Goal: Find specific page/section: Find specific page/section

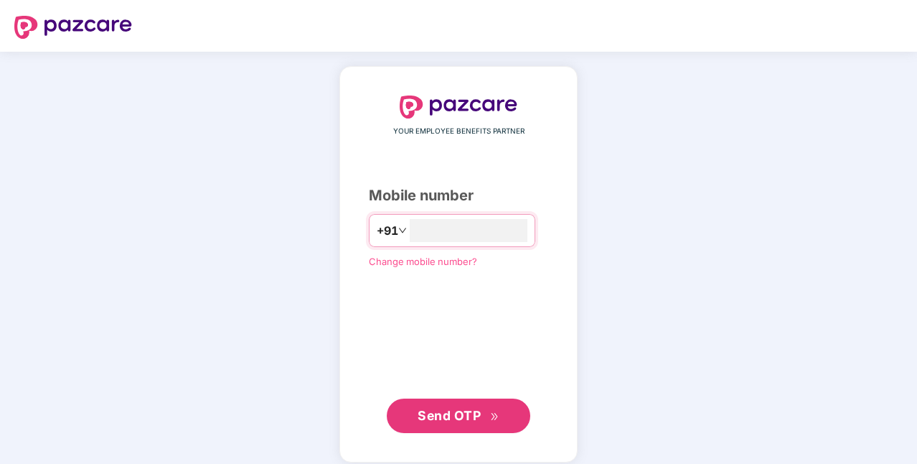
type input "**********"
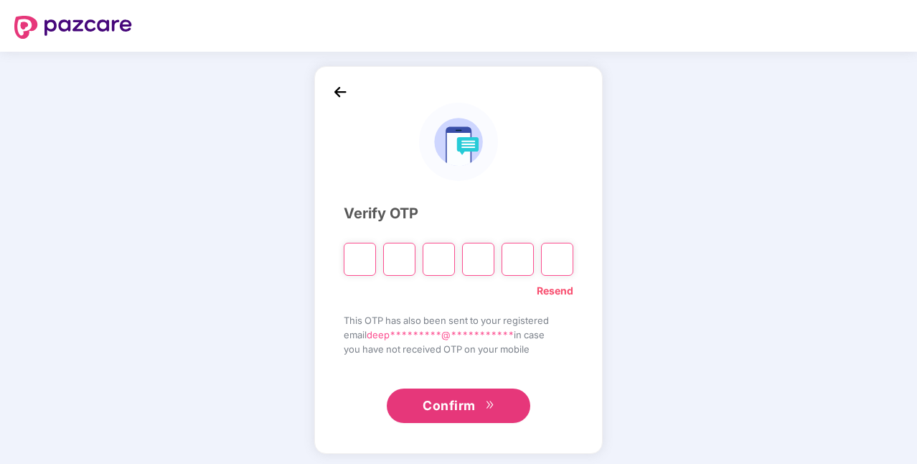
paste input "*"
type input "*"
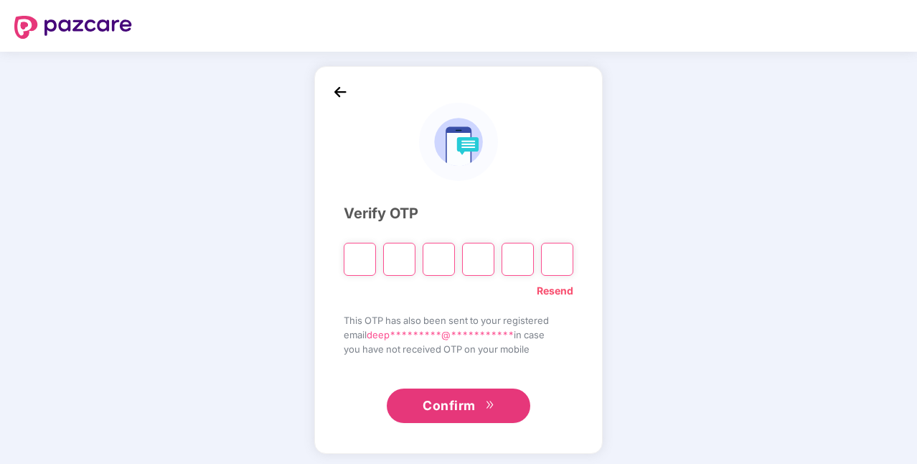
type input "*"
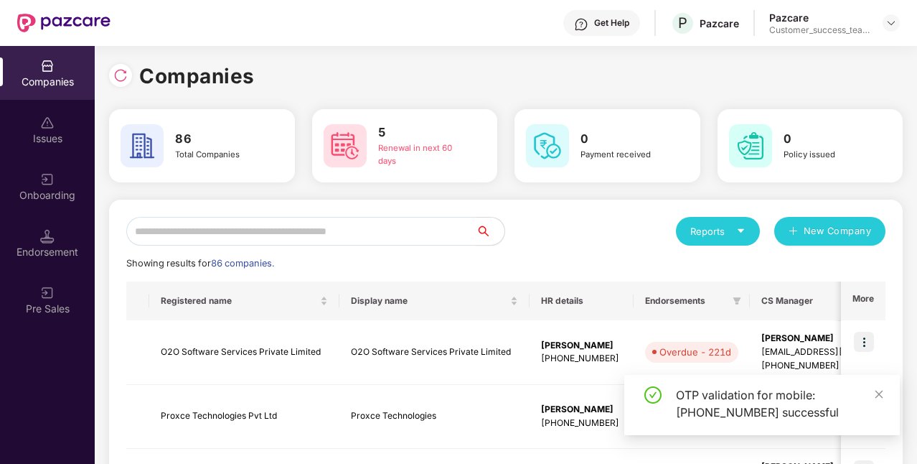
click at [270, 233] on input "text" at bounding box center [300, 231] width 349 height 29
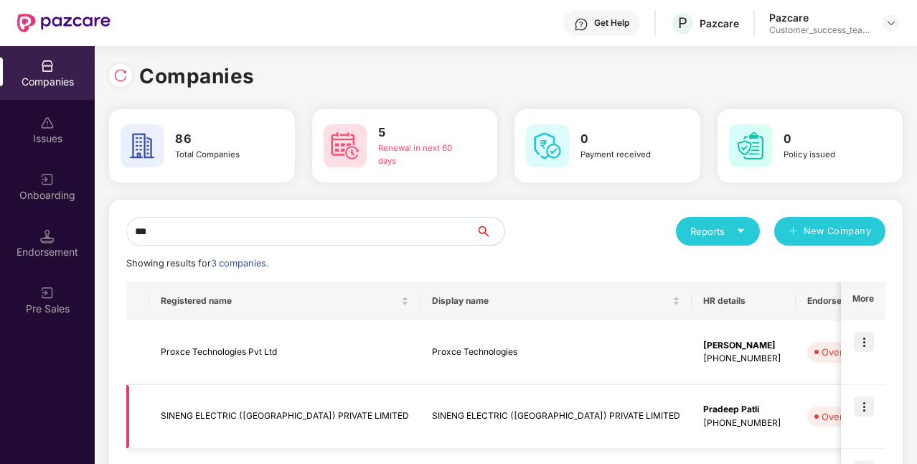
type input "***"
click at [860, 408] on img at bounding box center [864, 406] width 20 height 20
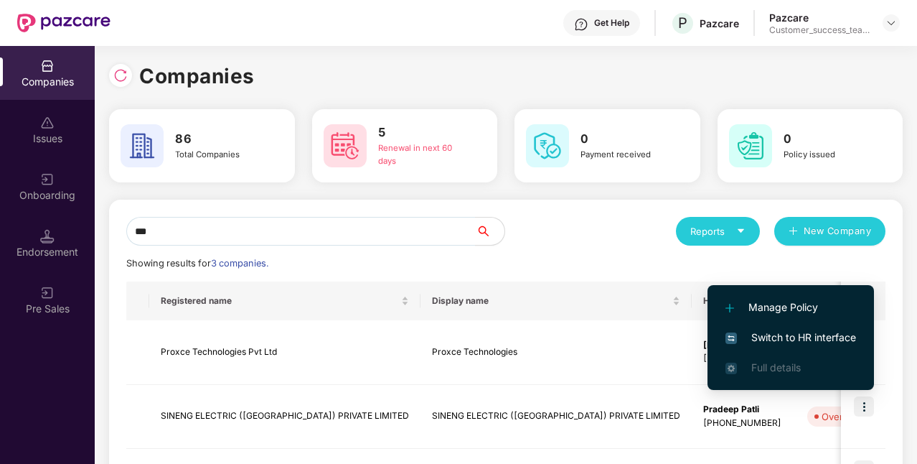
click at [837, 337] on span "Switch to HR interface" at bounding box center [790, 337] width 131 height 16
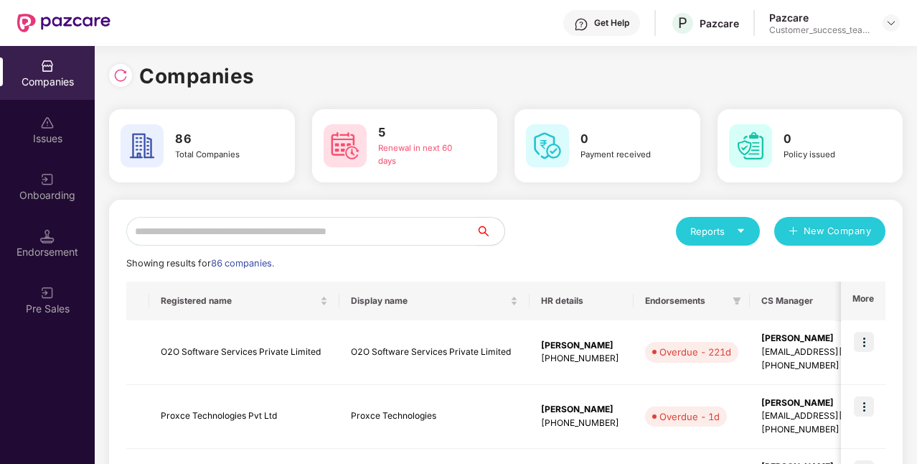
click at [396, 230] on input "text" at bounding box center [300, 231] width 349 height 29
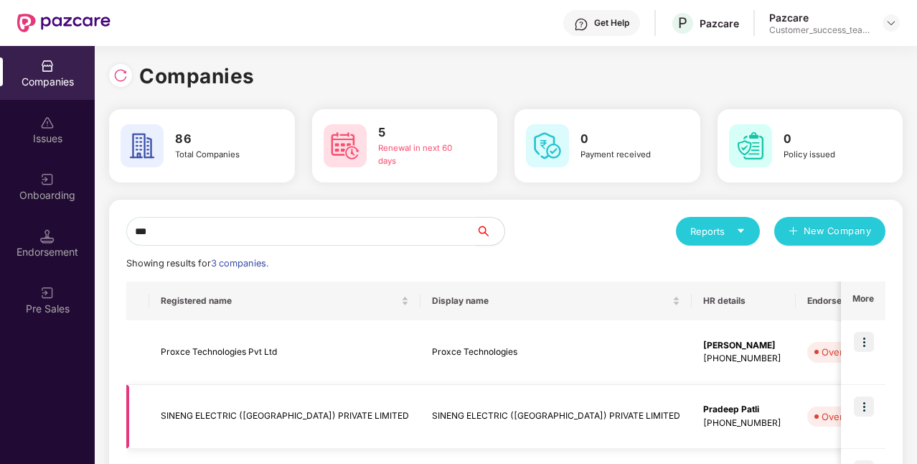
type input "***"
click at [867, 406] on img at bounding box center [864, 406] width 20 height 20
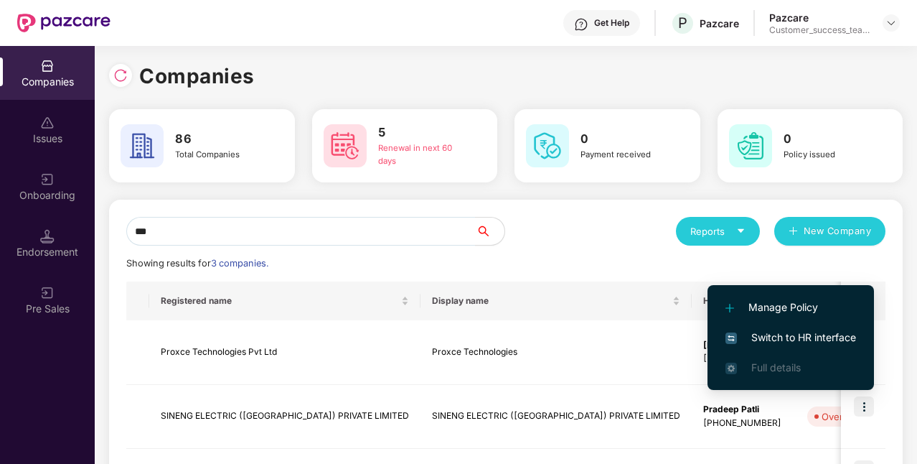
click at [817, 339] on span "Switch to HR interface" at bounding box center [790, 337] width 131 height 16
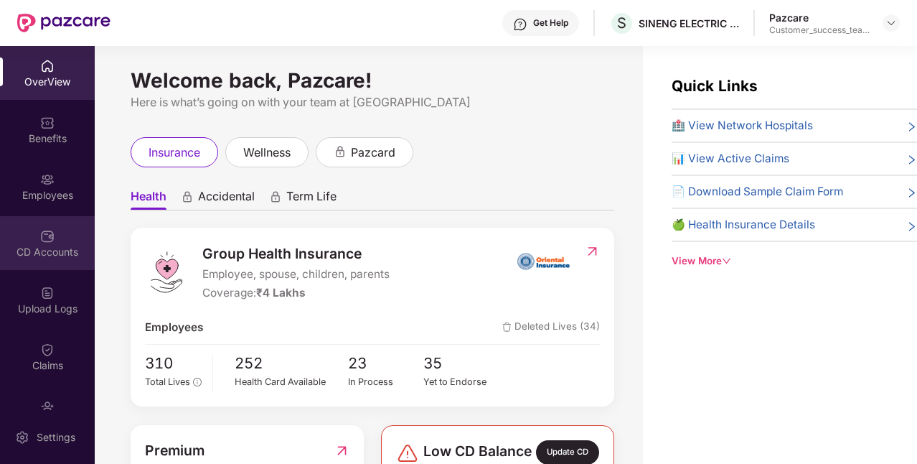
click at [50, 250] on div "CD Accounts" at bounding box center [47, 252] width 95 height 14
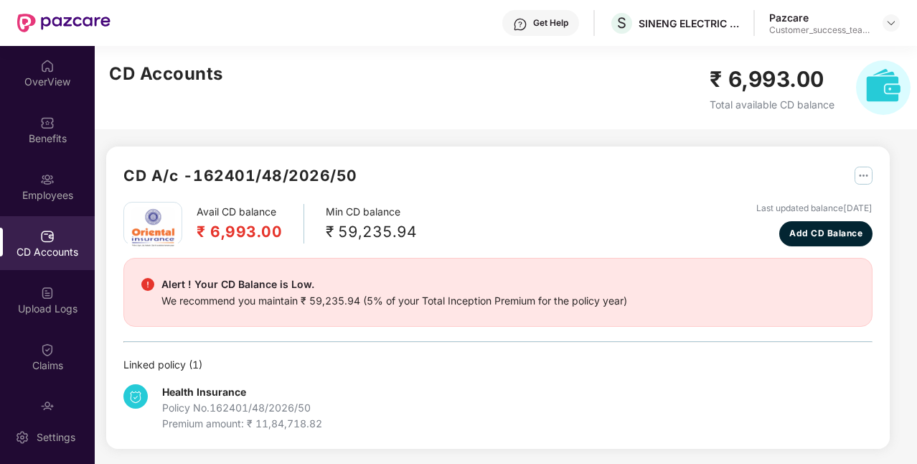
scroll to position [1, 0]
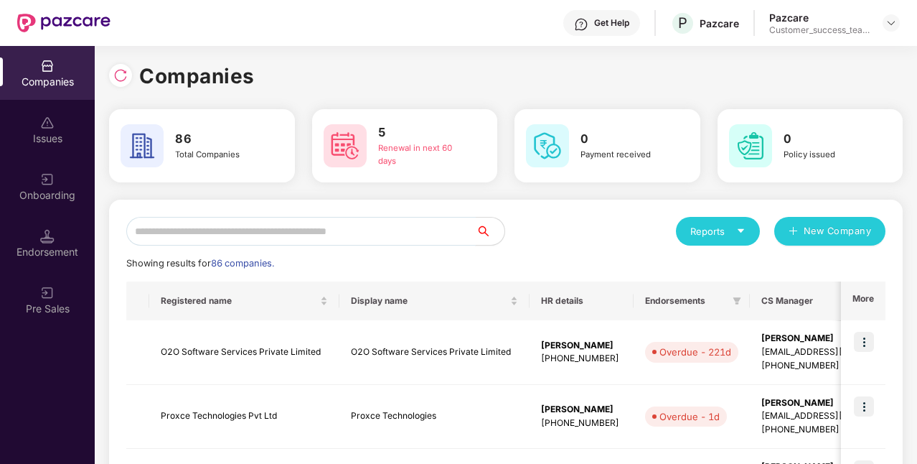
click at [233, 230] on input "text" at bounding box center [300, 231] width 349 height 29
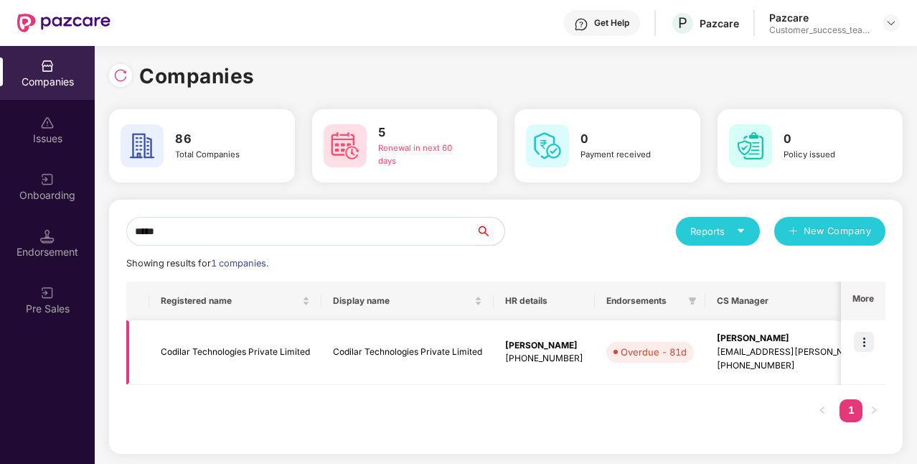
type input "*****"
click at [860, 344] on img at bounding box center [864, 342] width 20 height 20
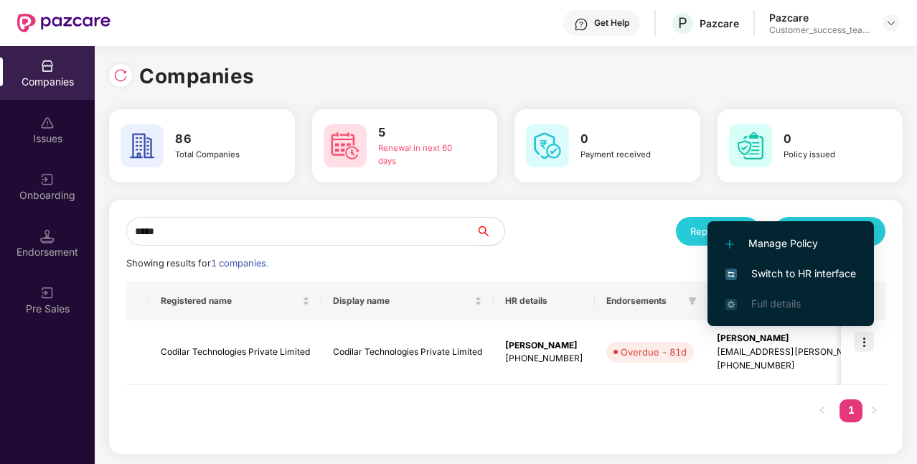
click at [784, 278] on span "Switch to HR interface" at bounding box center [790, 274] width 131 height 16
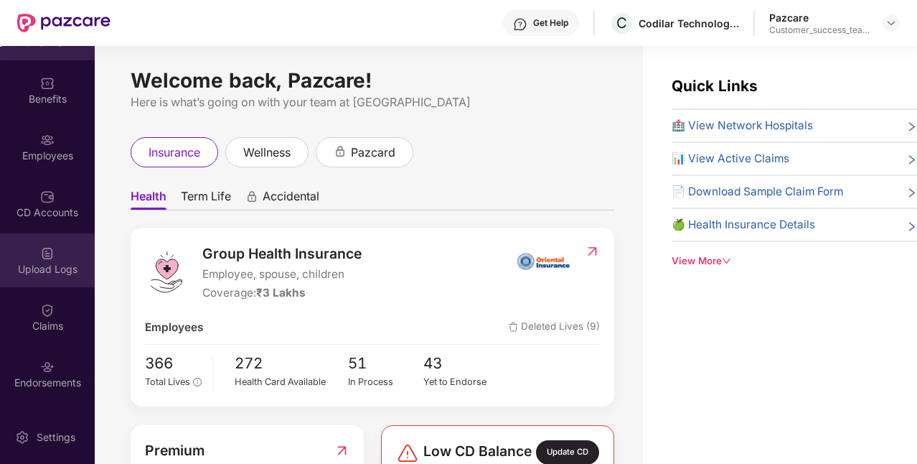
scroll to position [42, 0]
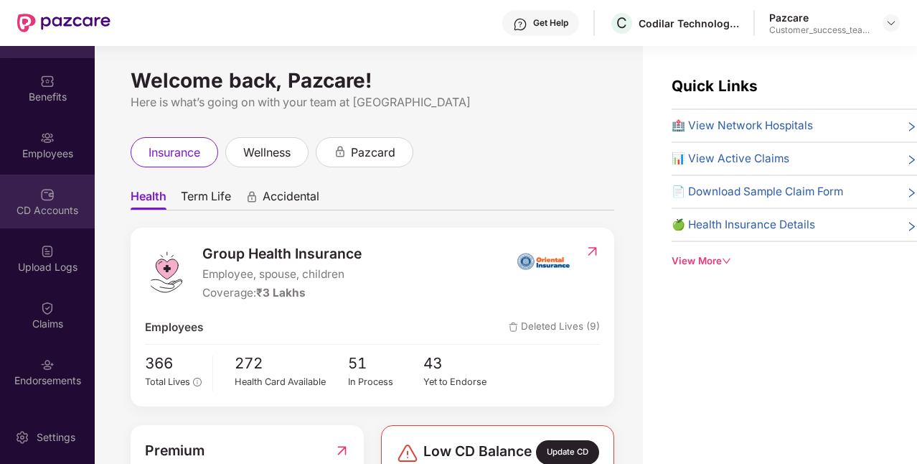
click at [56, 213] on div "CD Accounts" at bounding box center [47, 210] width 95 height 14
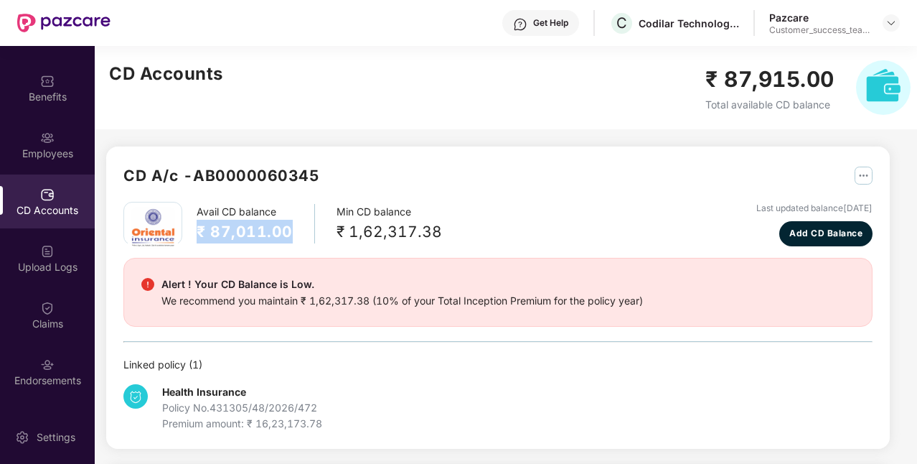
drag, startPoint x: 294, startPoint y: 235, endPoint x: 191, endPoint y: 233, distance: 103.3
click at [191, 233] on div "Avail CD balance ₹ 87,011.00 Min CD balance ₹ 1,62,317.38" at bounding box center [282, 223] width 319 height 43
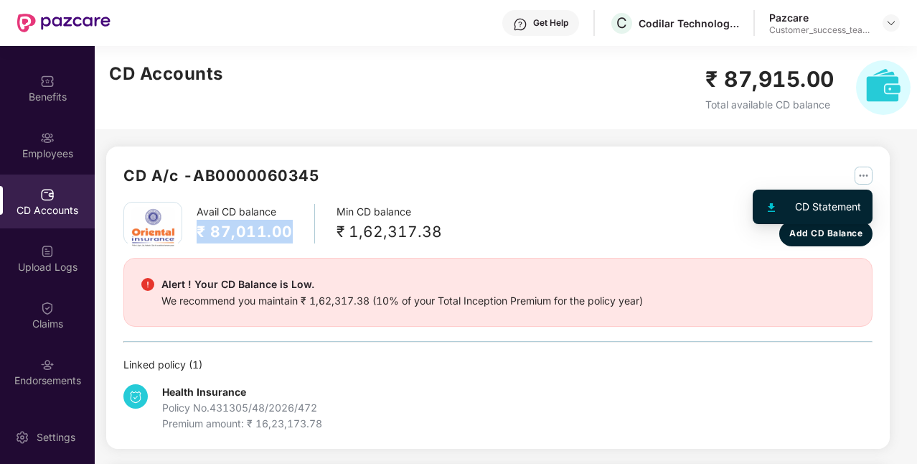
click at [857, 178] on img "button" at bounding box center [864, 175] width 18 height 18
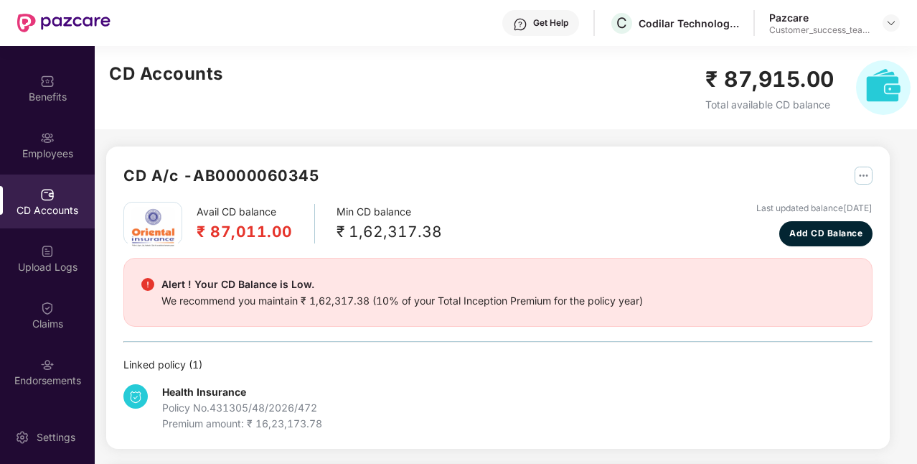
click at [600, 225] on div "Avail CD balance ₹ 87,011.00 Min CD balance ₹ 1,62,317.38 Last updated balance …" at bounding box center [497, 224] width 749 height 44
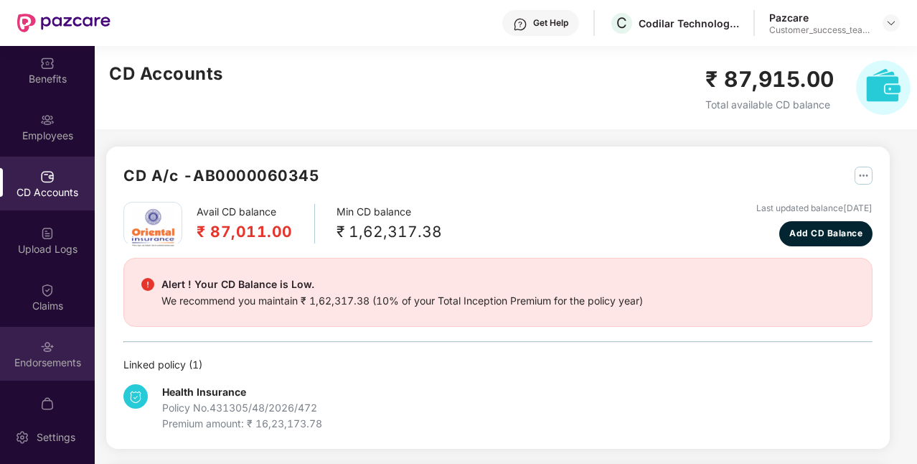
click at [42, 336] on div "Endorsements" at bounding box center [47, 354] width 95 height 54
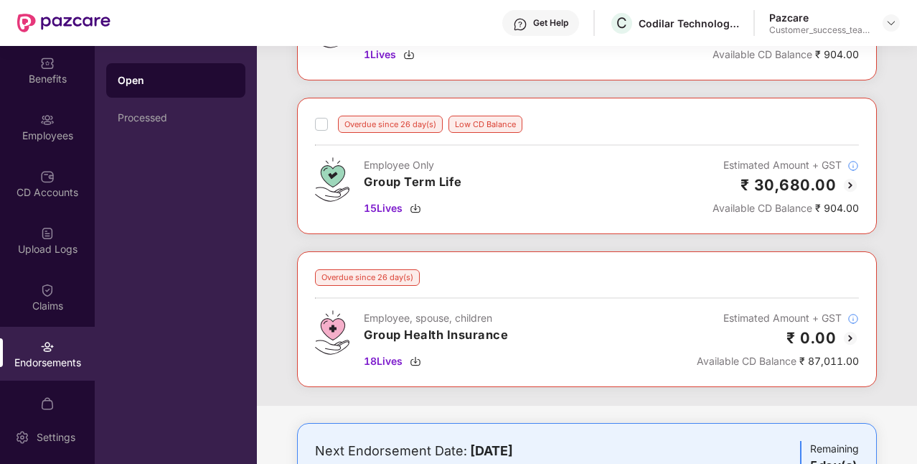
scroll to position [339, 0]
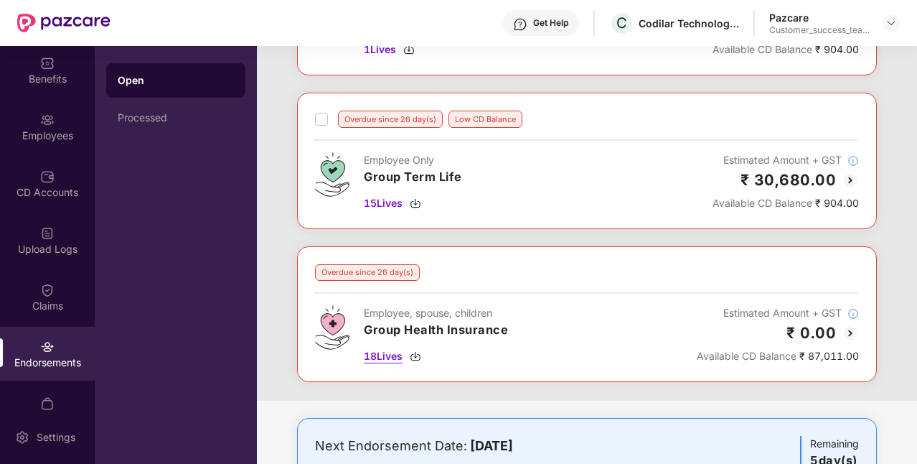
click at [386, 352] on span "18 Lives" at bounding box center [383, 356] width 39 height 16
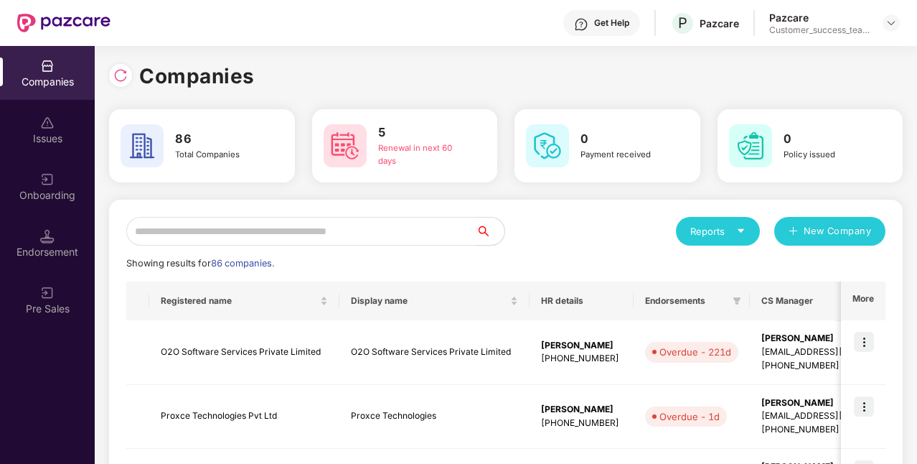
click at [364, 229] on input "text" at bounding box center [300, 231] width 349 height 29
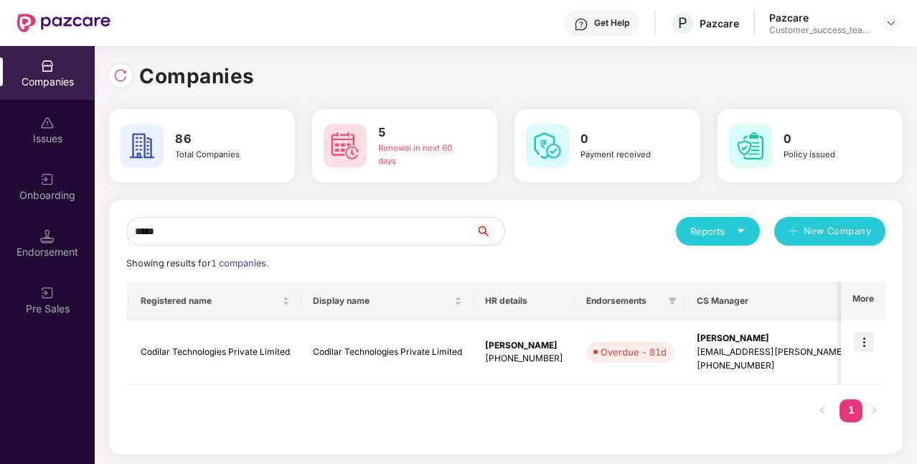
scroll to position [0, 0]
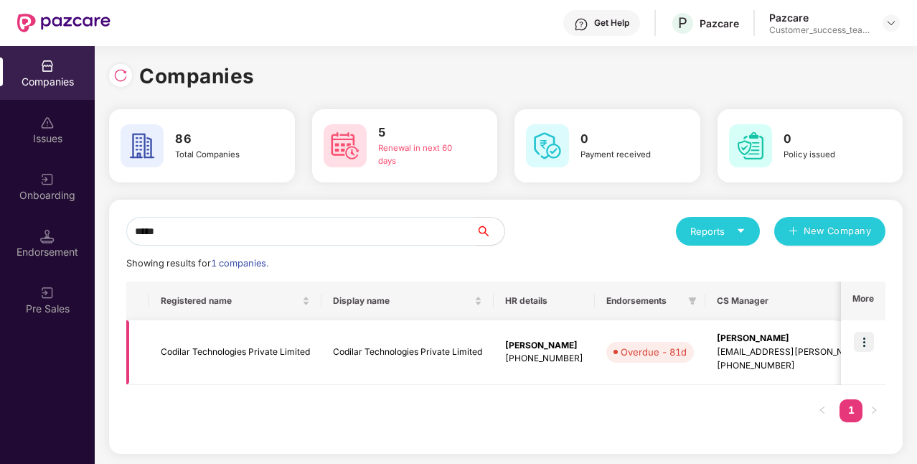
type input "*****"
click at [860, 342] on img at bounding box center [864, 342] width 20 height 20
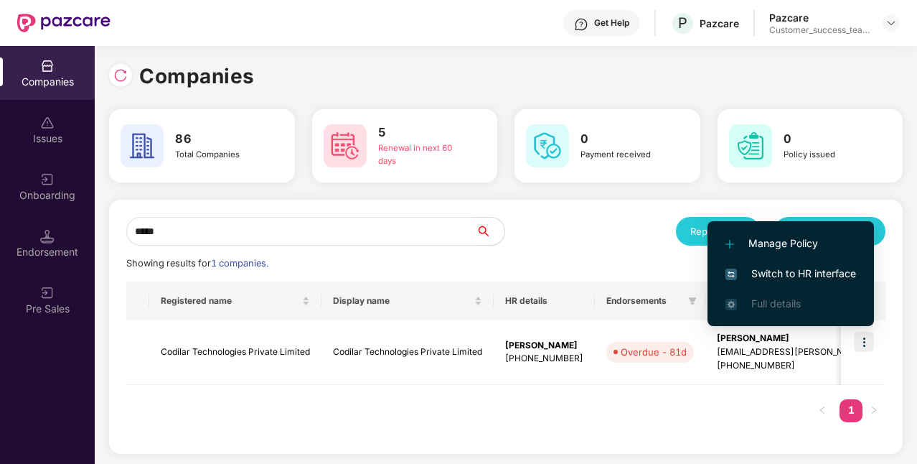
click at [421, 415] on div "Registered name Display name HR details Endorsements CS Manager Benefits Earlie…" at bounding box center [505, 358] width 759 height 155
